Goal: Task Accomplishment & Management: Use online tool/utility

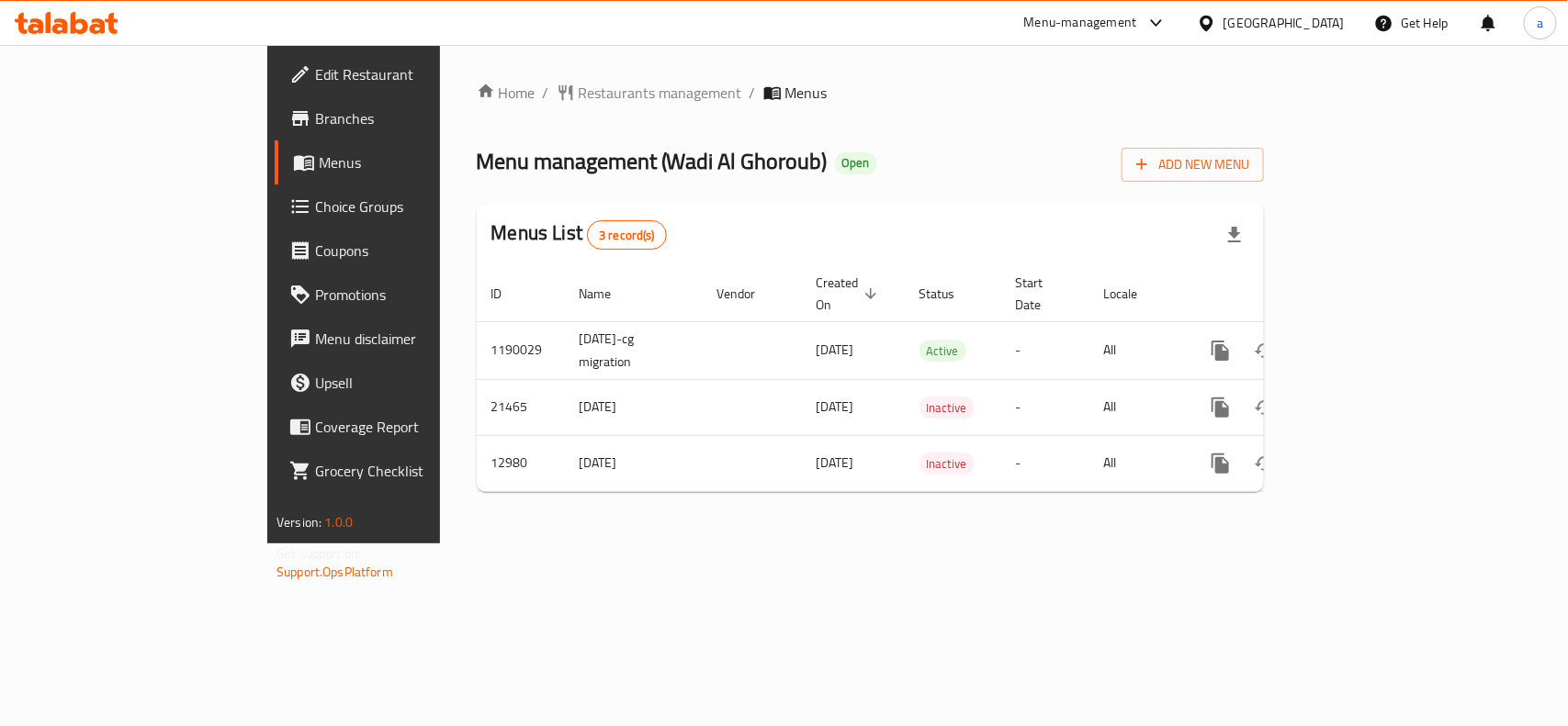
click at [1137, 17] on div "Menu-management" at bounding box center [1081, 22] width 113 height 22
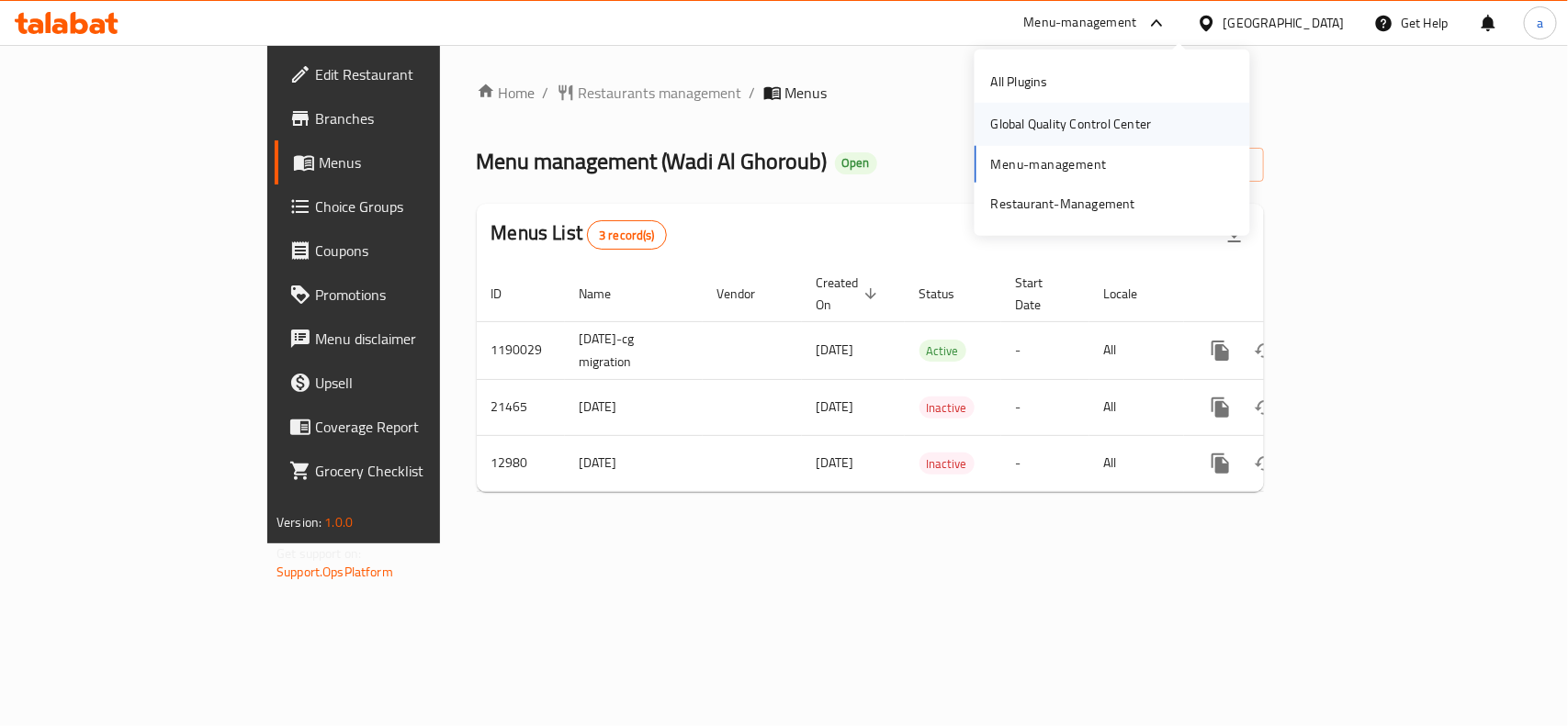
click at [1059, 122] on div "Global Quality Control Center" at bounding box center [1071, 124] width 160 height 21
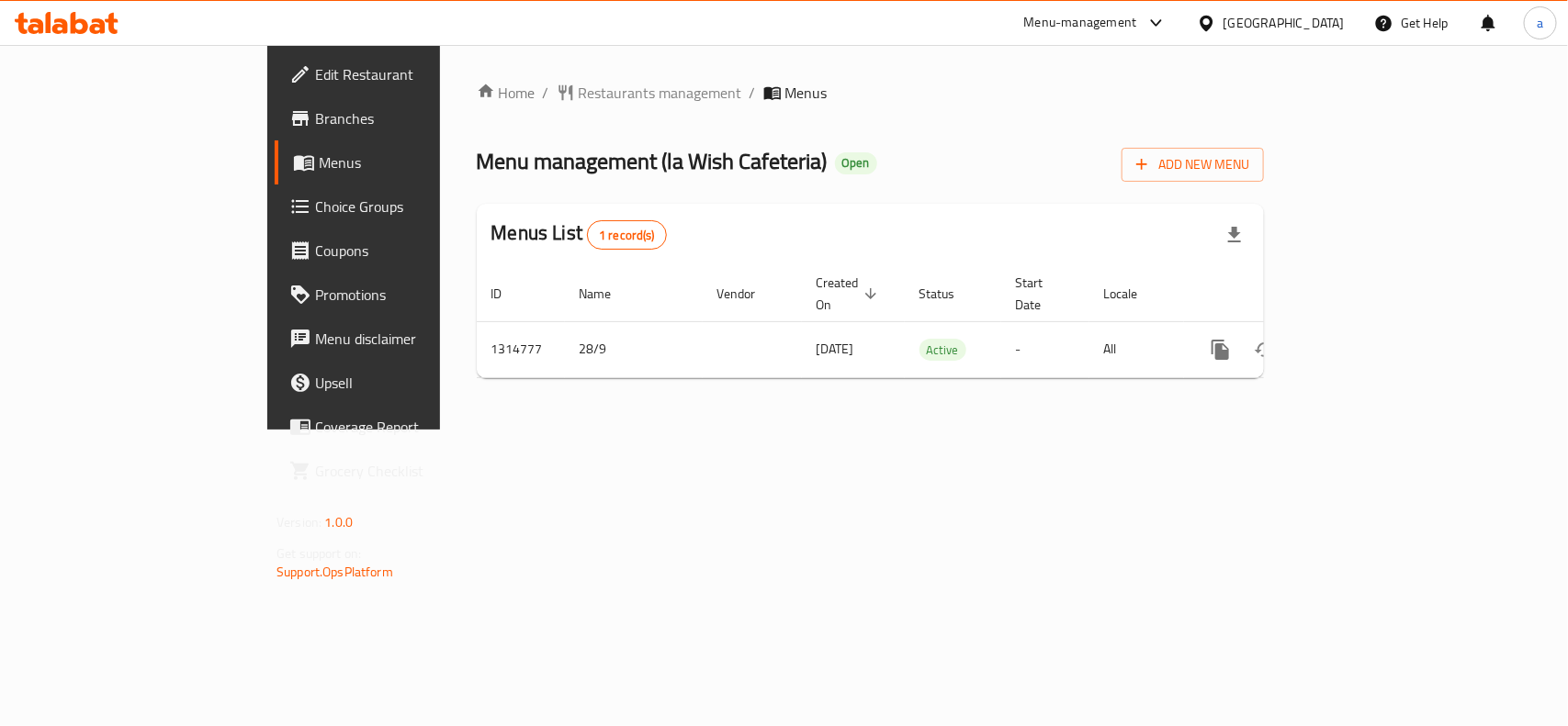
click at [315, 69] on span "Edit Restaurant" at bounding box center [414, 74] width 199 height 22
